Goal: Navigation & Orientation: Understand site structure

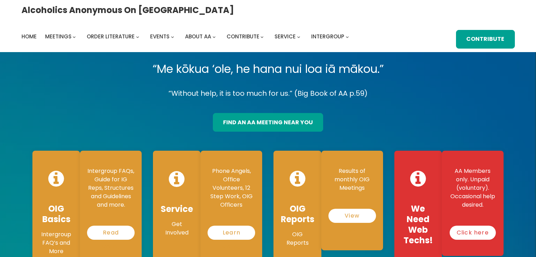
scroll to position [1179, 0]
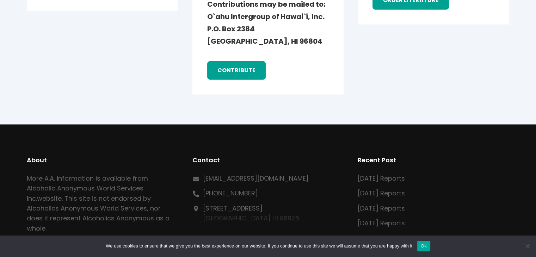
scroll to position [1151, 0]
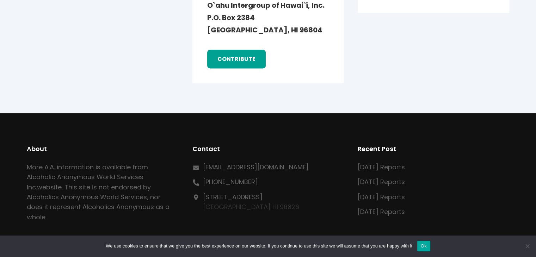
click at [420, 250] on button "Ok" at bounding box center [423, 246] width 13 height 11
